Goal: Navigation & Orientation: Find specific page/section

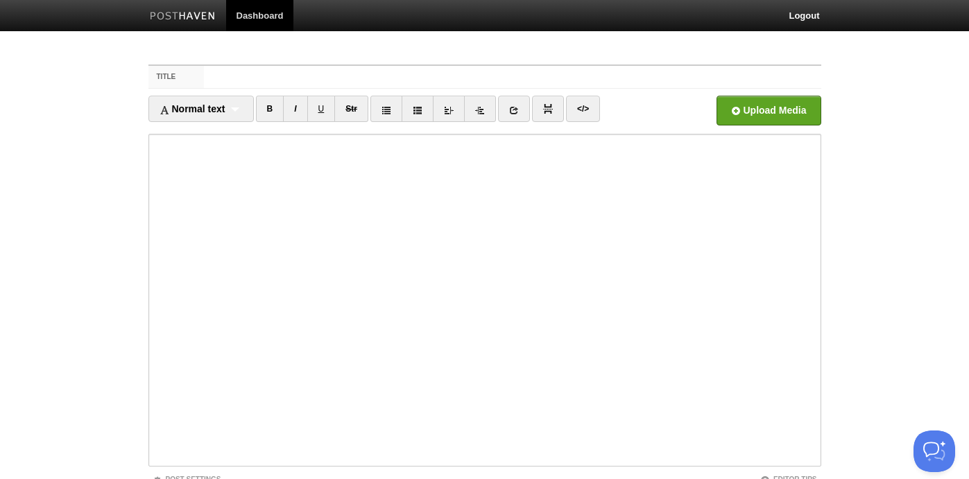
click at [258, 10] on link "Dashboard" at bounding box center [260, 15] width 68 height 31
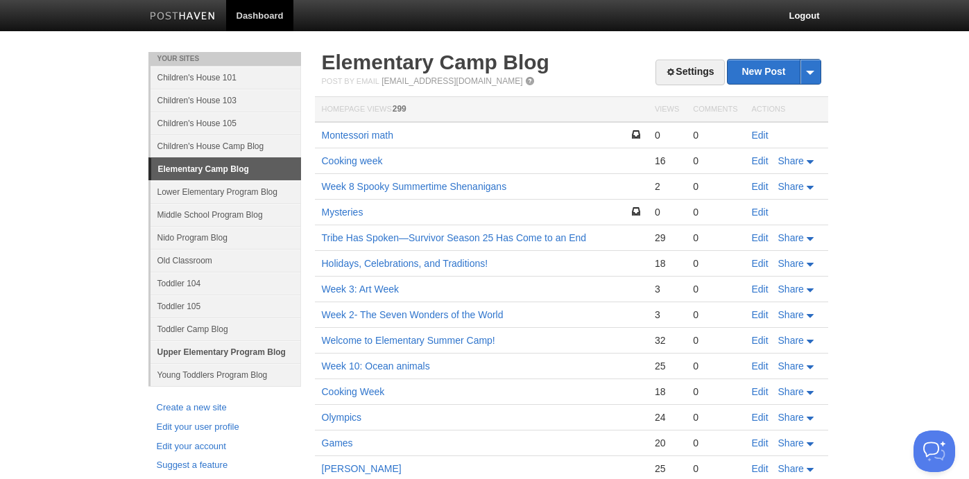
click at [203, 352] on link "Upper Elementary Program Blog" at bounding box center [226, 352] width 151 height 23
